Goal: Task Accomplishment & Management: Manage account settings

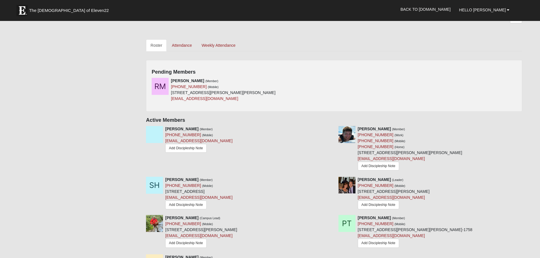
scroll to position [227, 0]
click at [331, 80] on icon at bounding box center [332, 80] width 4 height 4
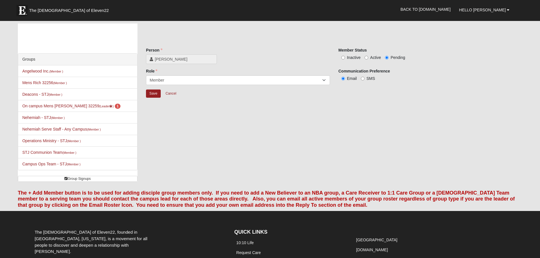
click at [370, 58] on span "Active" at bounding box center [375, 57] width 11 height 5
click at [368, 58] on input "Active" at bounding box center [367, 58] width 4 height 4
radio input "true"
click at [153, 92] on input "Save" at bounding box center [153, 94] width 15 height 8
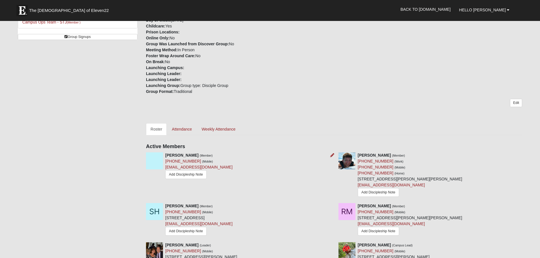
scroll to position [142, 0]
click at [519, 104] on link "Edit" at bounding box center [516, 103] width 12 height 8
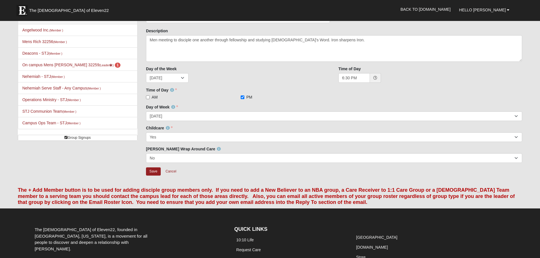
scroll to position [106, 0]
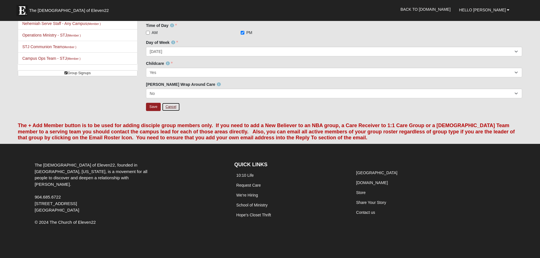
click at [171, 108] on link "Cancel" at bounding box center [171, 107] width 18 height 9
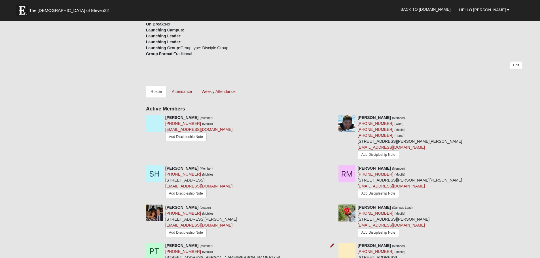
scroll to position [155, 0]
